Goal: Find specific page/section: Find specific page/section

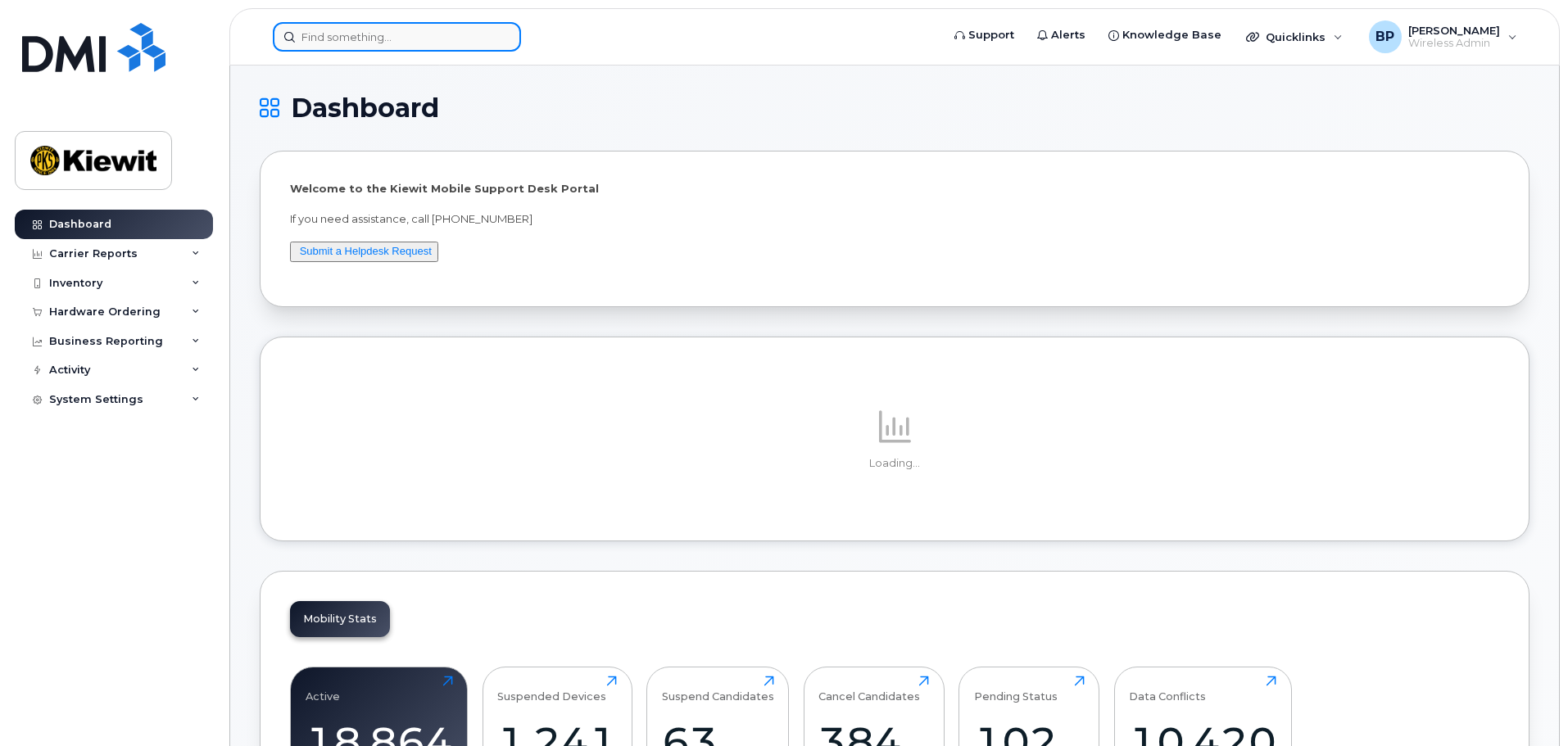
click at [337, 36] on input at bounding box center [397, 37] width 248 height 30
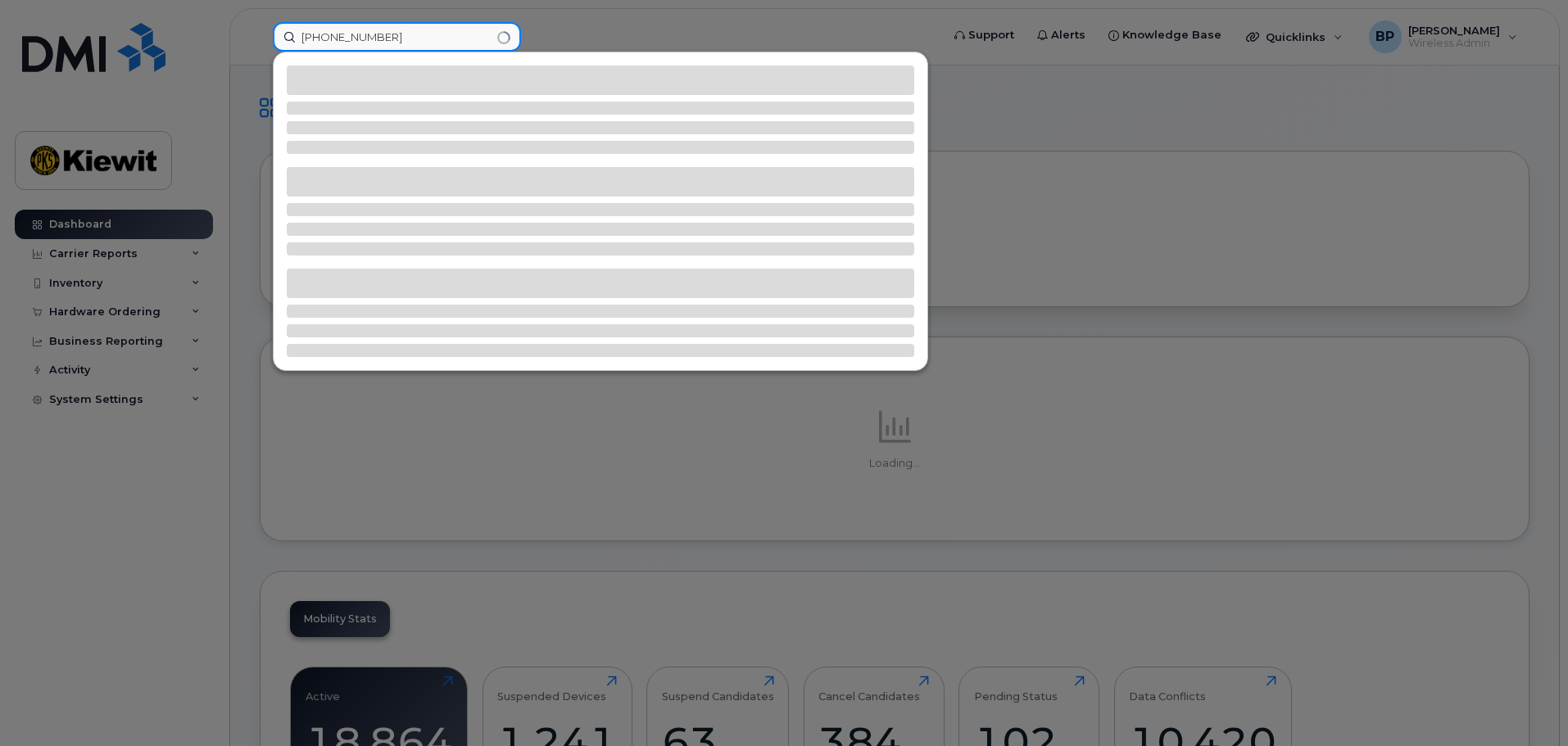
type input "361-385-6173"
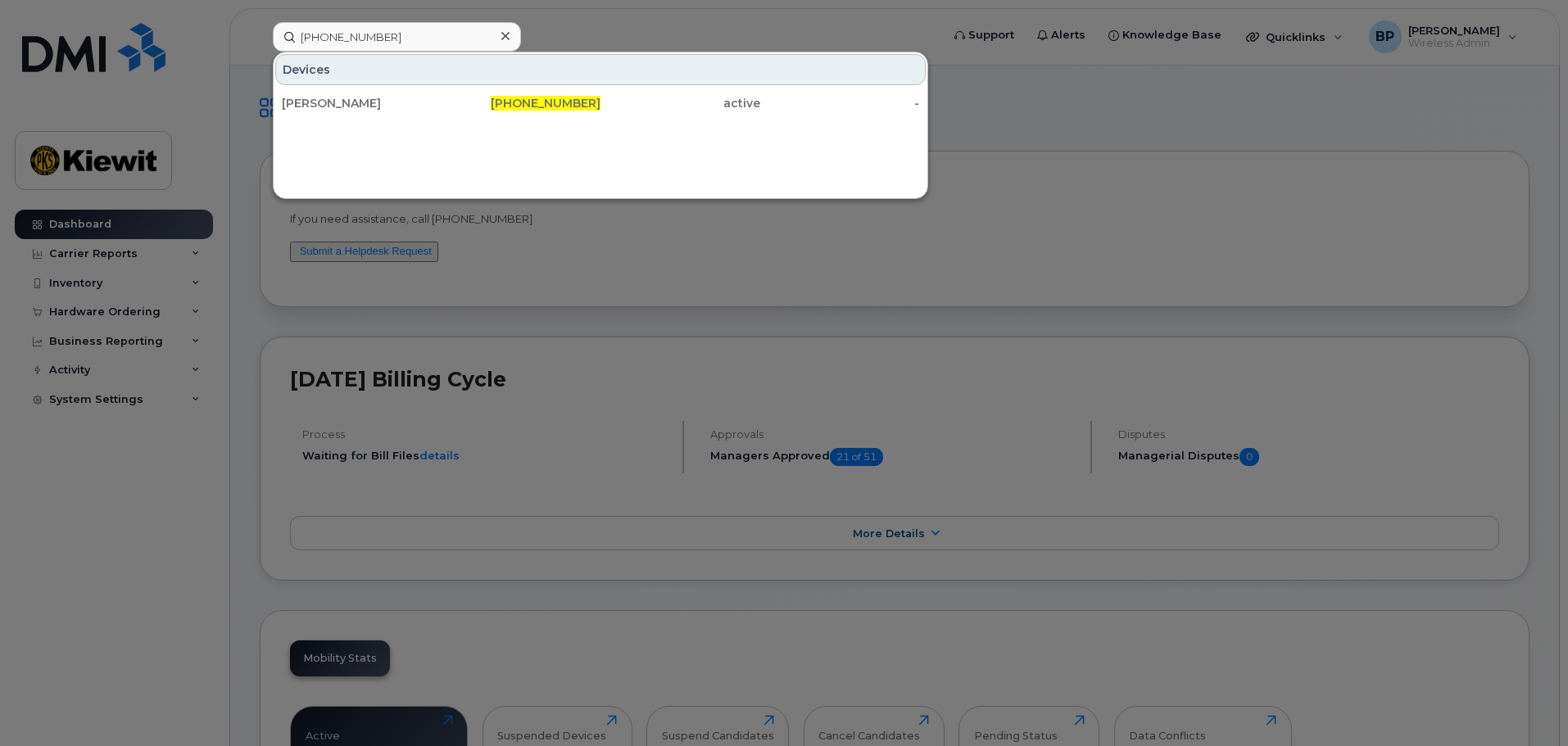
drag, startPoint x: 332, startPoint y: 105, endPoint x: 415, endPoint y: 183, distance: 113.9
click at [332, 105] on div "[PERSON_NAME]" at bounding box center [362, 103] width 160 height 16
click at [351, 105] on div "[PERSON_NAME]" at bounding box center [362, 103] width 160 height 16
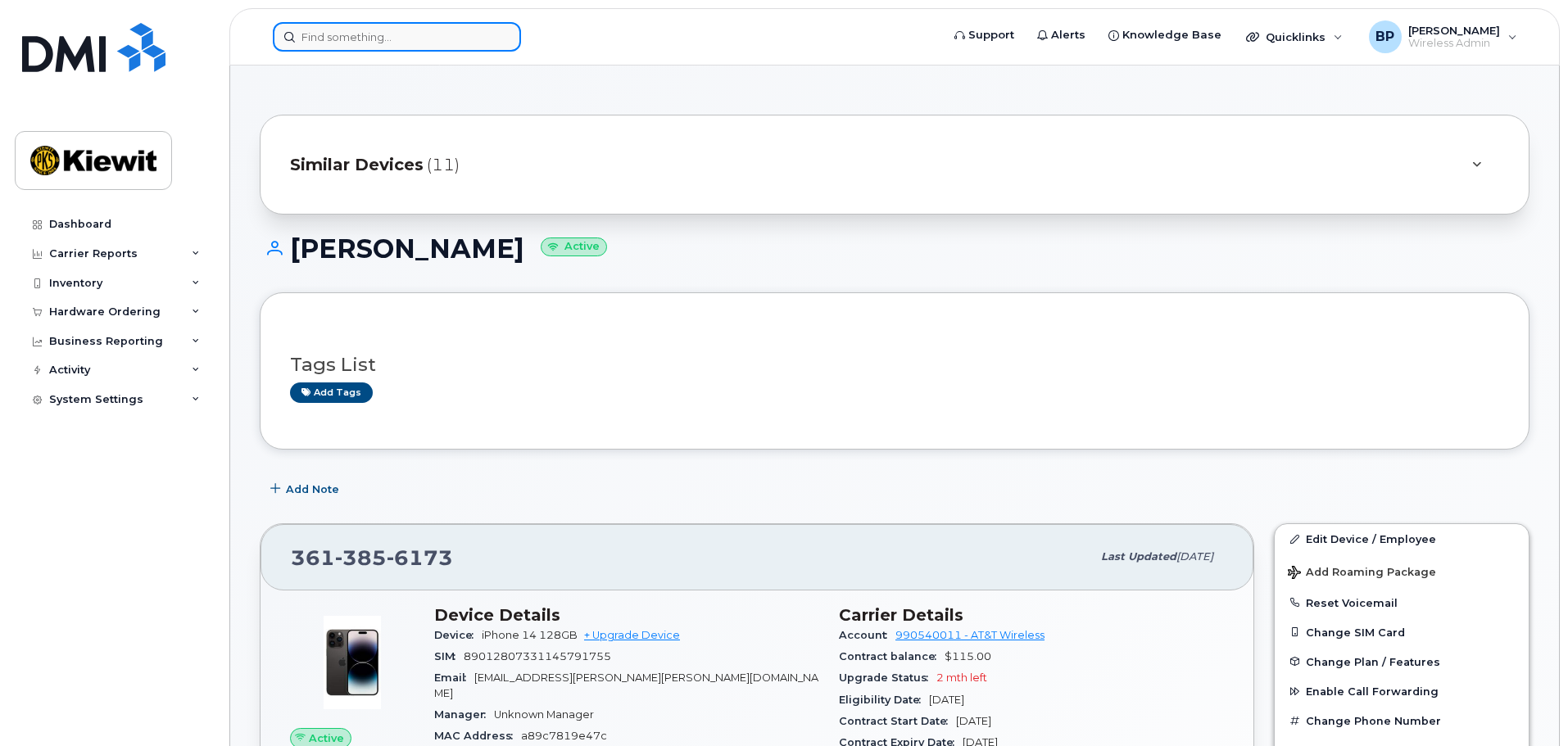
click at [372, 36] on input at bounding box center [397, 37] width 248 height 30
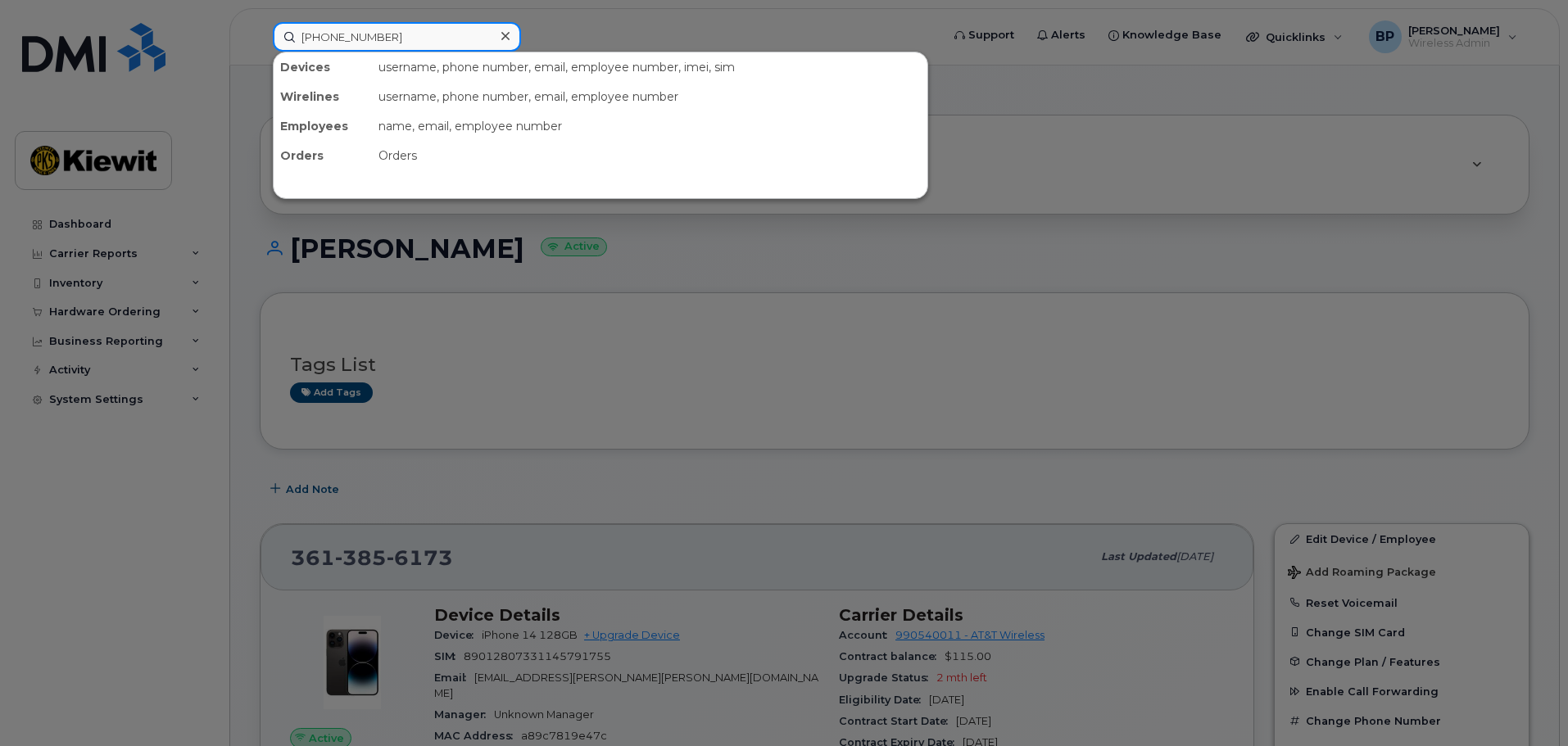
type input "[PHONE_NUMBER]"
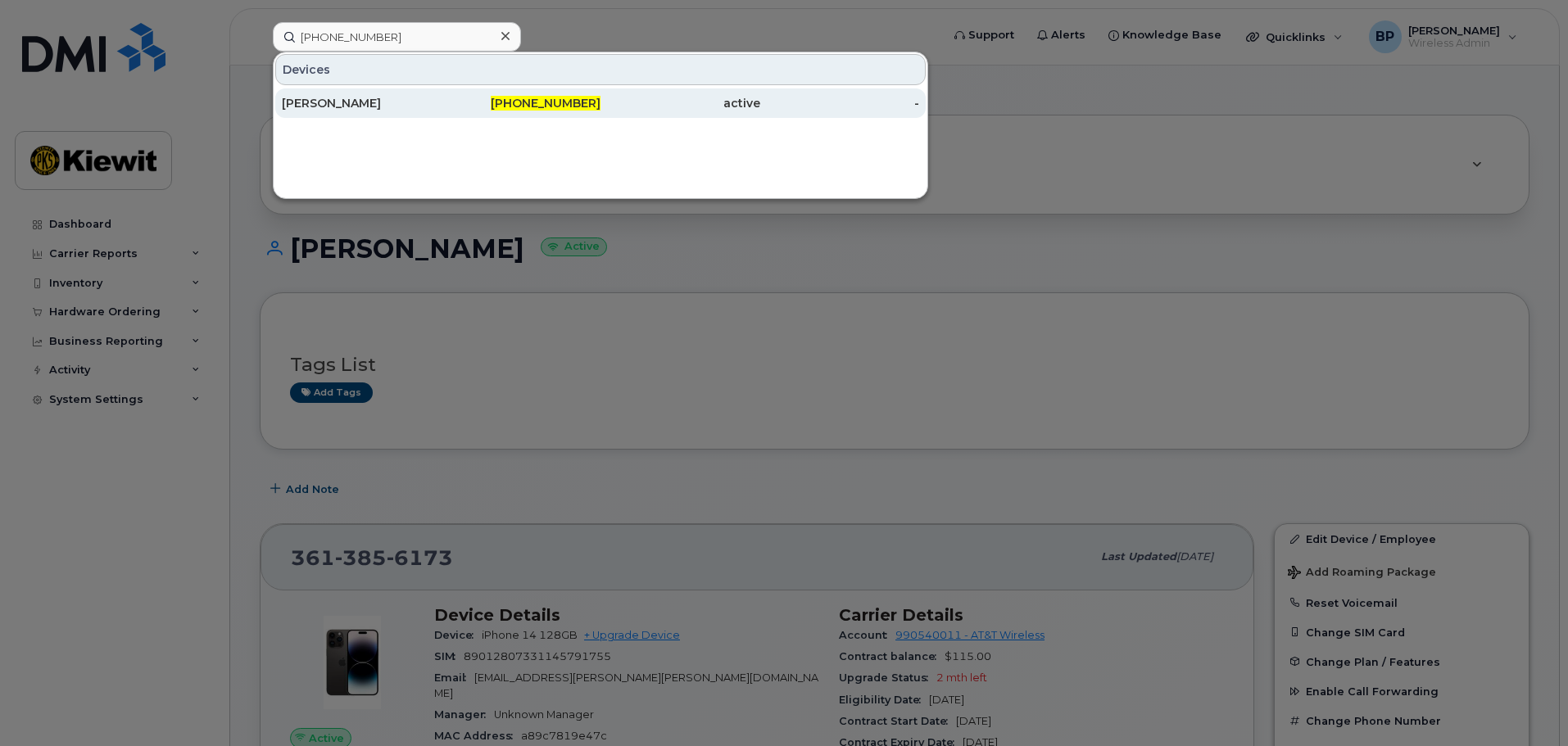
click at [327, 98] on div "[PERSON_NAME]" at bounding box center [362, 103] width 160 height 16
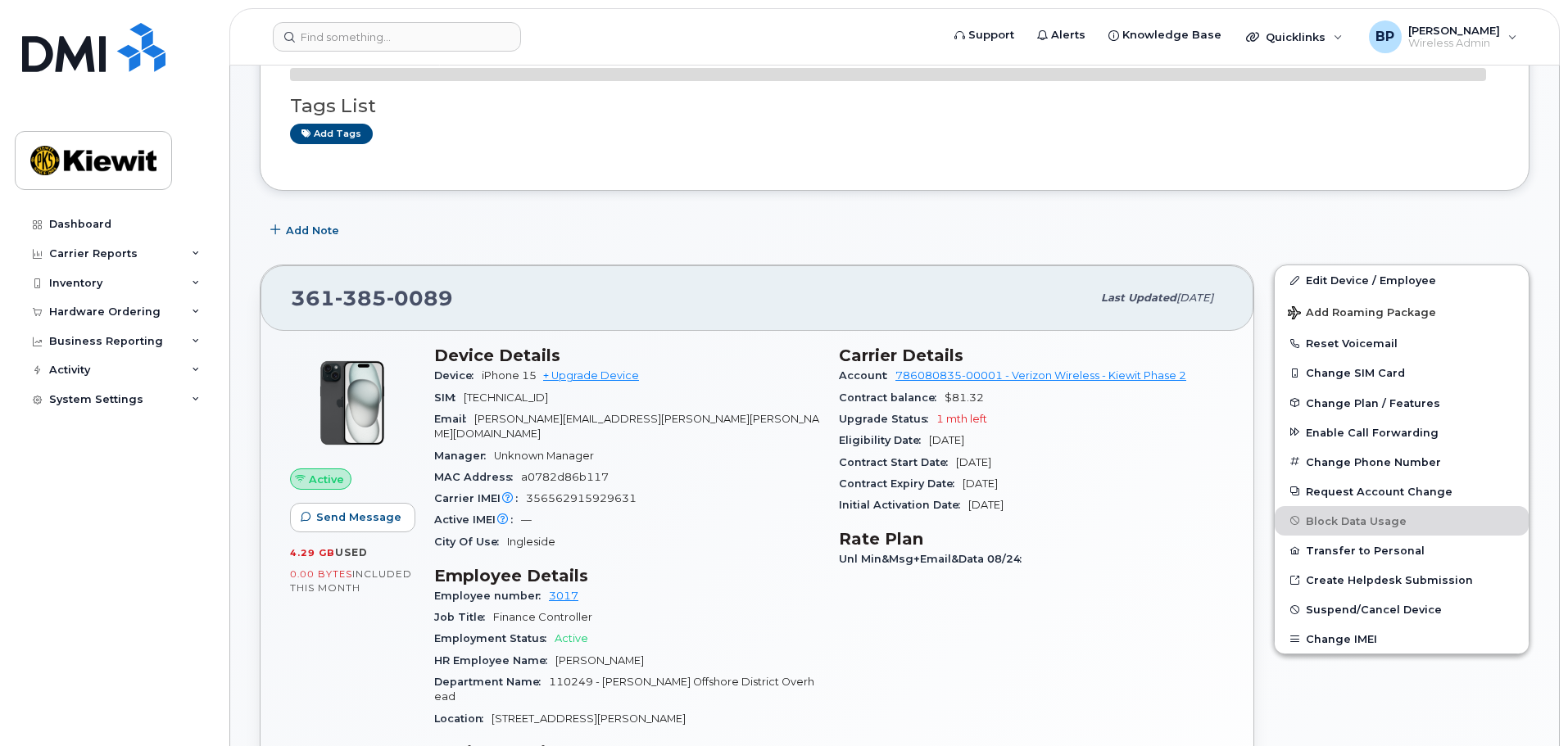
scroll to position [164, 0]
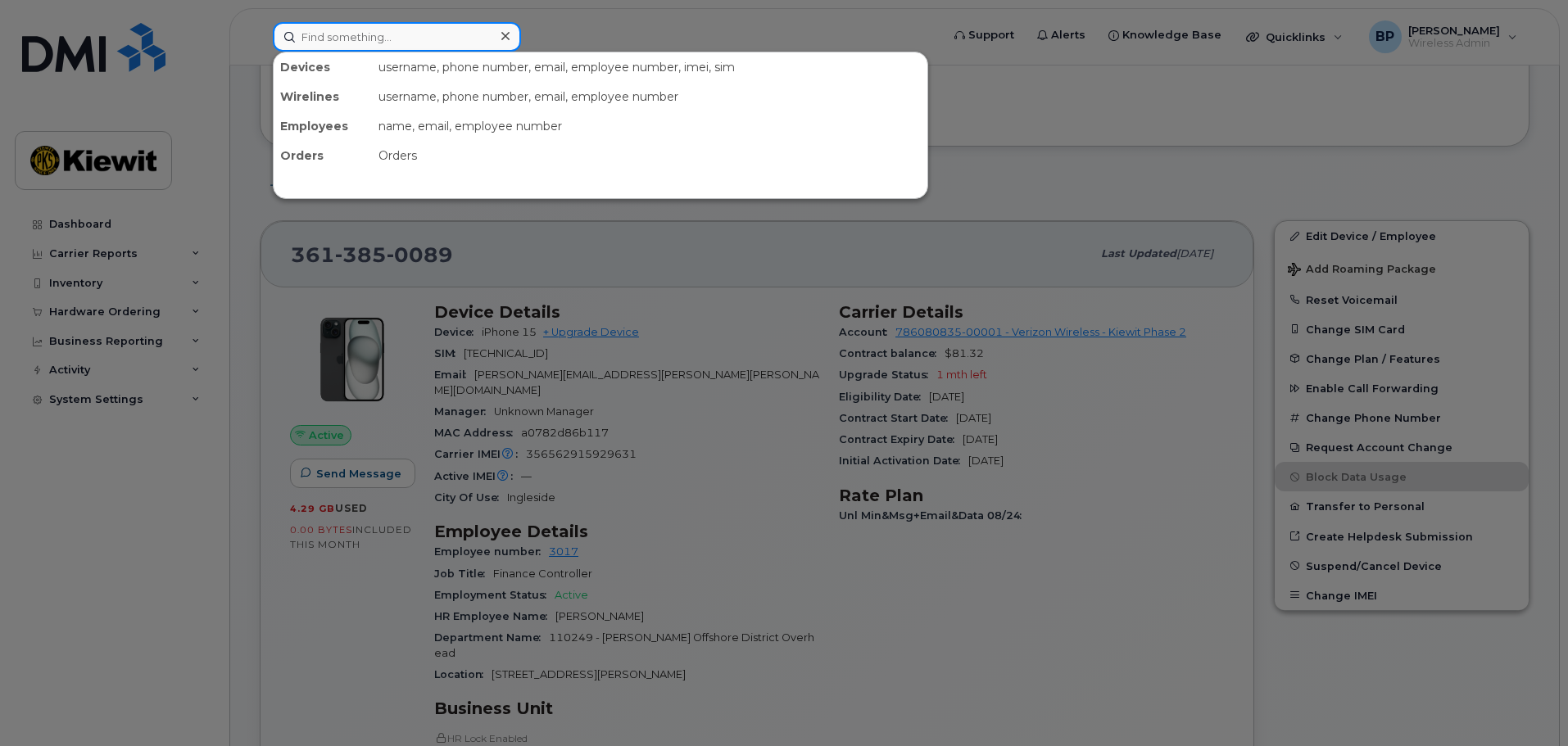
click at [386, 32] on input at bounding box center [397, 37] width 248 height 30
